Goal: Navigation & Orientation: Find specific page/section

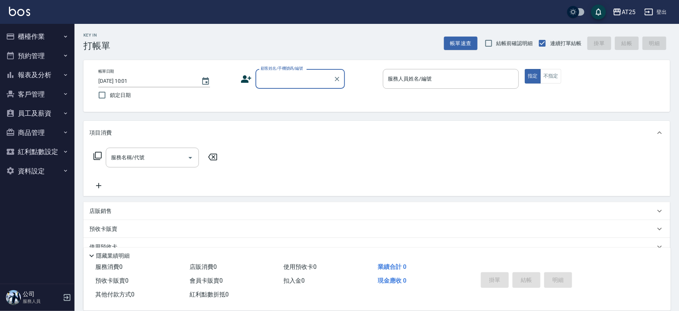
click at [35, 37] on button "櫃檯作業" at bounding box center [37, 36] width 69 height 19
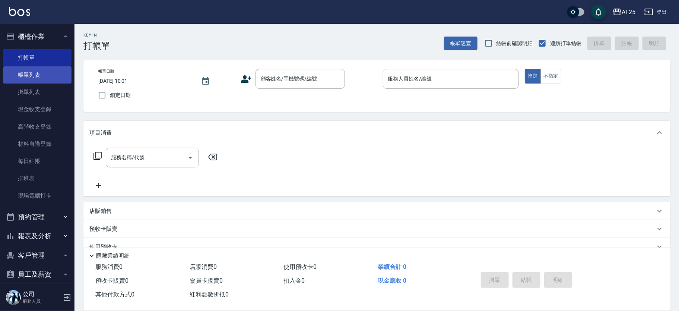
click at [41, 74] on link "帳單列表" at bounding box center [37, 74] width 69 height 17
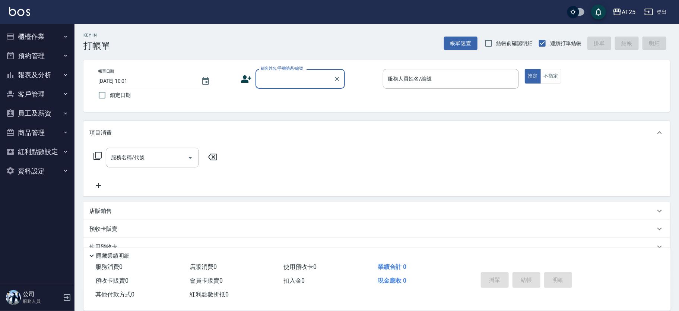
click at [51, 37] on button "櫃檯作業" at bounding box center [37, 36] width 69 height 19
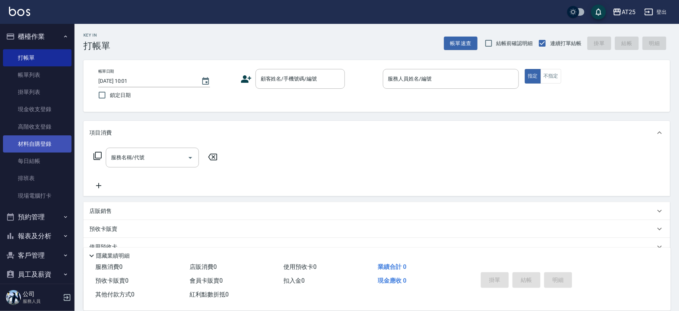
click at [50, 139] on link "材料自購登錄" at bounding box center [37, 143] width 69 height 17
